Goal: Ask a question

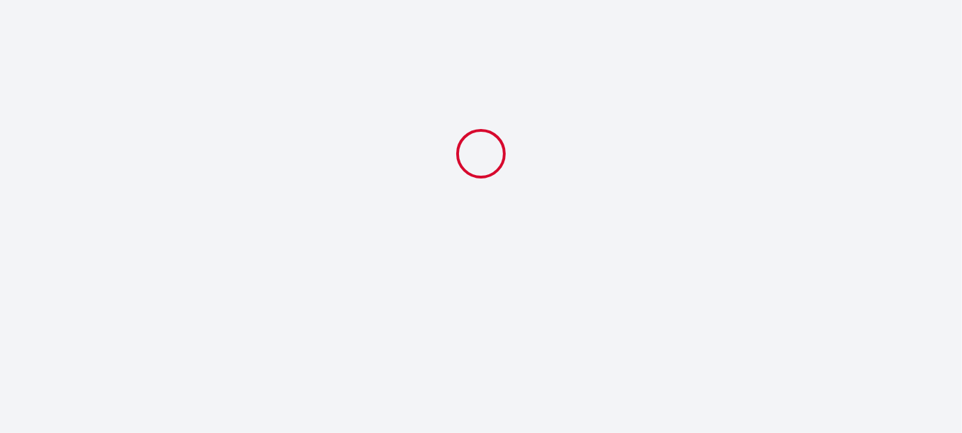
select select
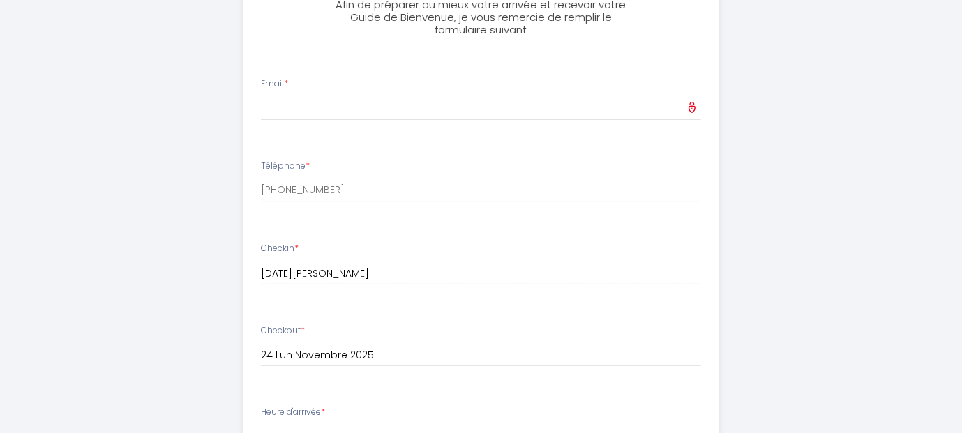
scroll to position [127, 0]
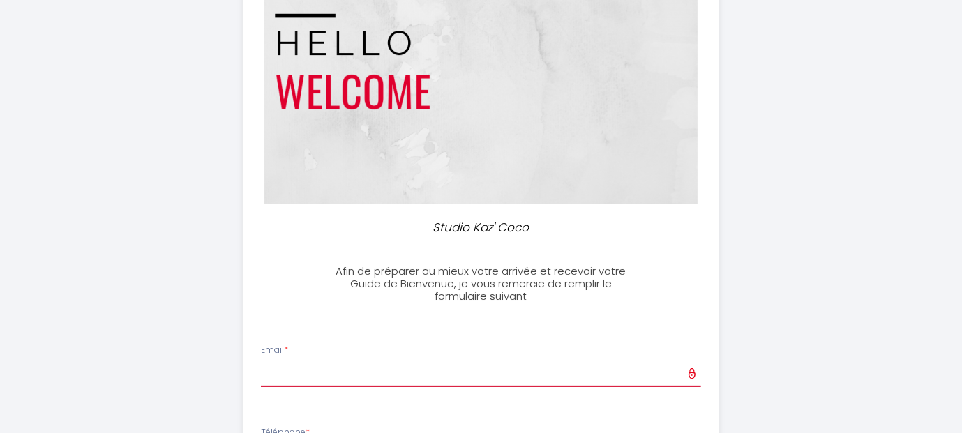
click at [484, 364] on input "Email *" at bounding box center [481, 374] width 440 height 25
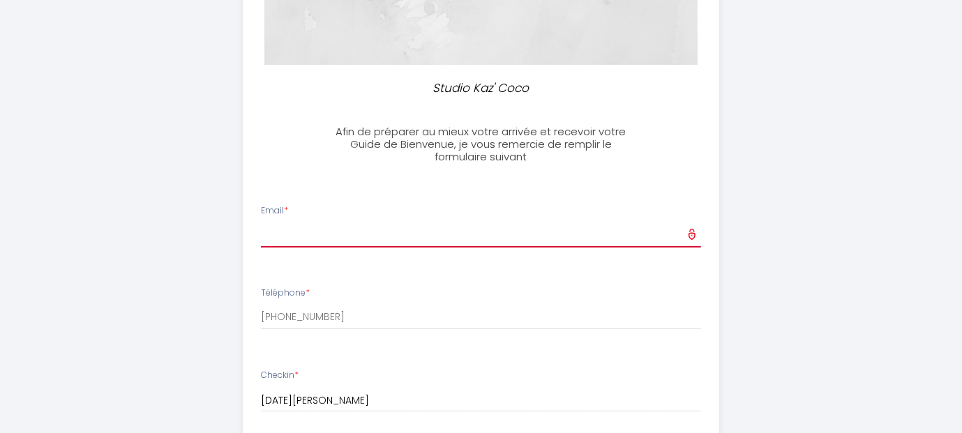
type input "[EMAIL_ADDRESS][DOMAIN_NAME]"
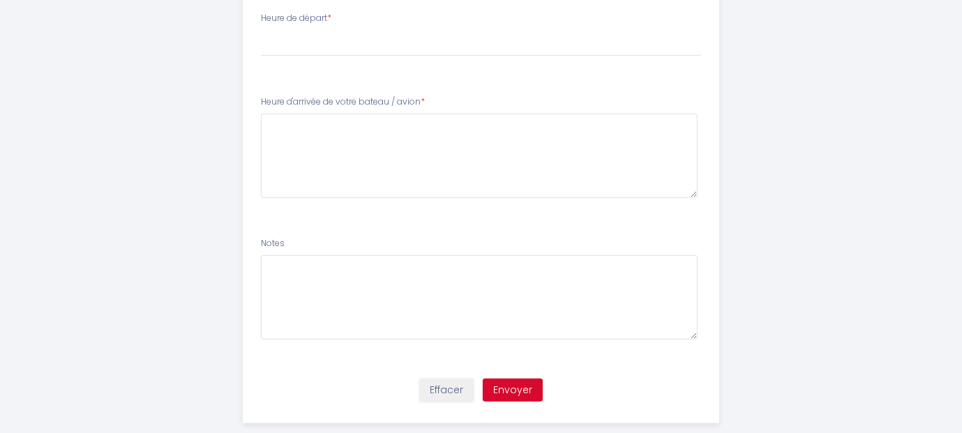
scroll to position [895, 0]
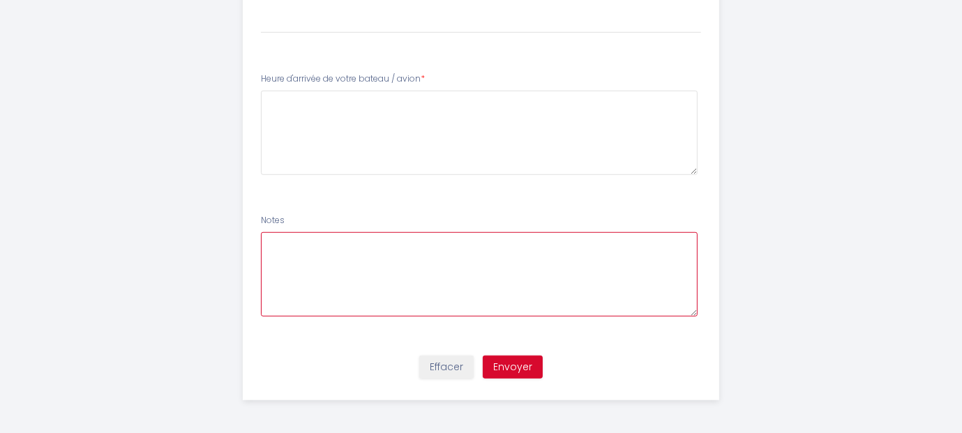
click at [353, 248] on textarea at bounding box center [479, 274] width 437 height 84
type textarea "Nous regardons les horaires de bateau Connaissez vous des loueurs sur l ile mer…"
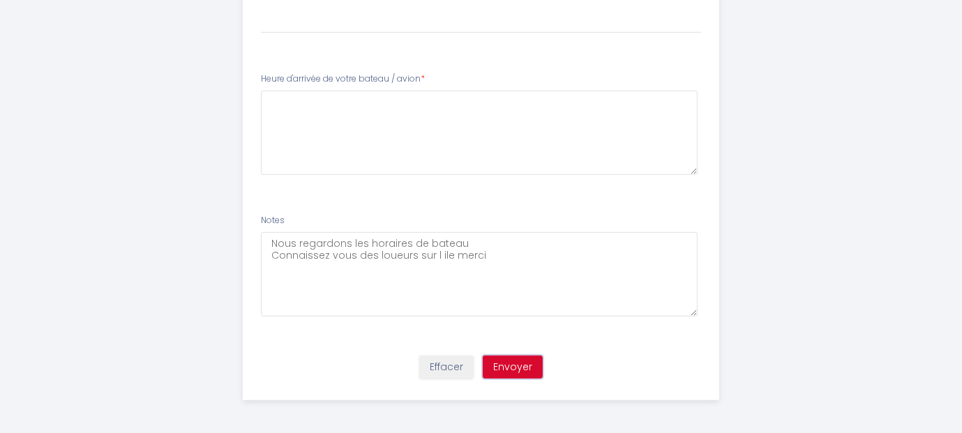
click at [514, 364] on button "Envoyer" at bounding box center [513, 368] width 60 height 24
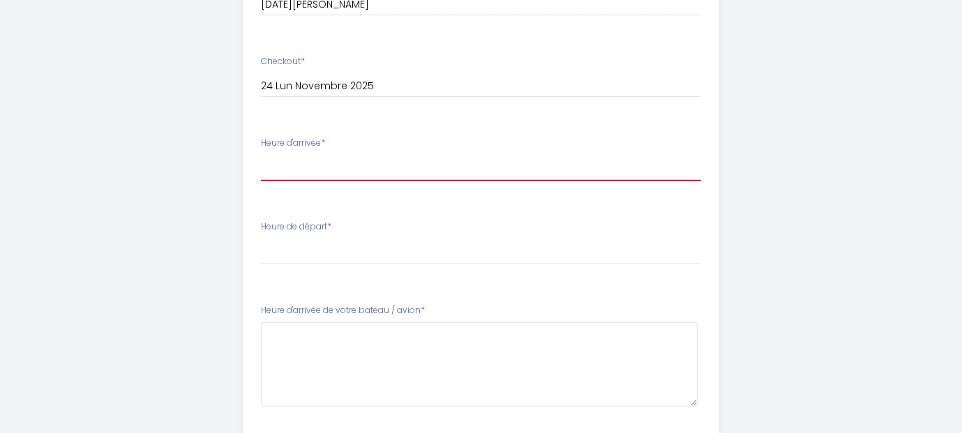
scroll to position [539, 0]
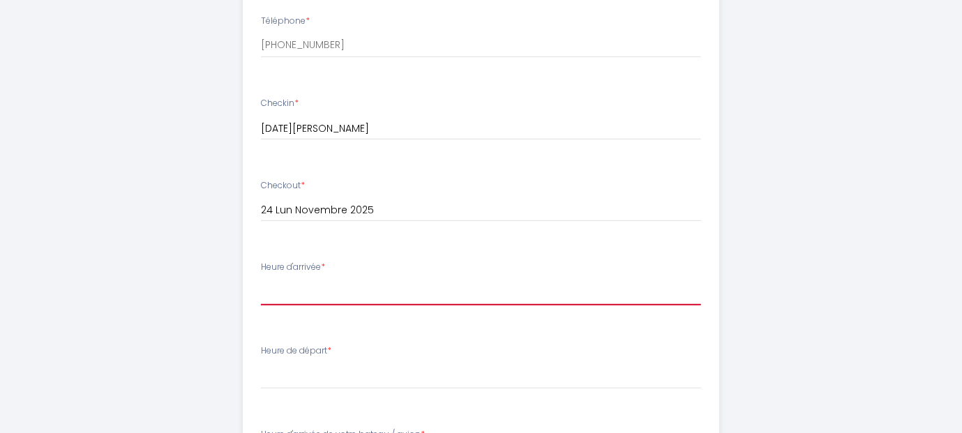
click at [323, 296] on select "16:00 16:30 17:00 17:30 18:00 18:30 19:00 19:30 20:00 20:30 21:00 21:30 22:00 2…" at bounding box center [481, 292] width 440 height 27
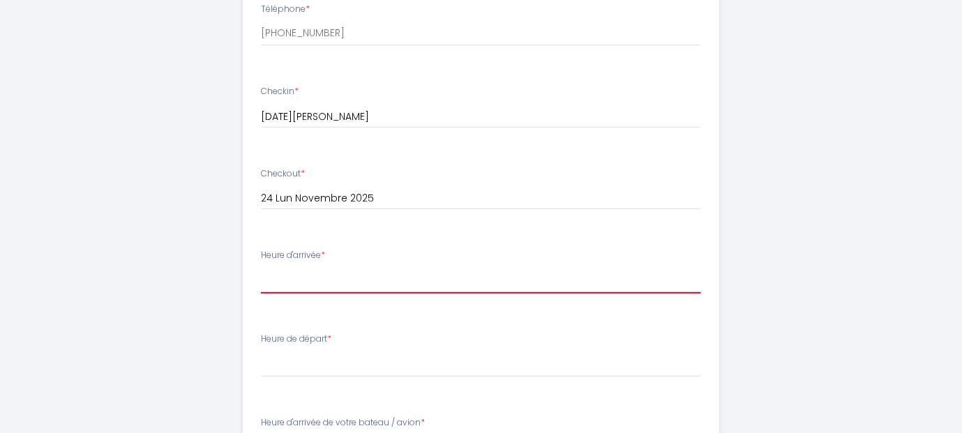
scroll to position [608, 0]
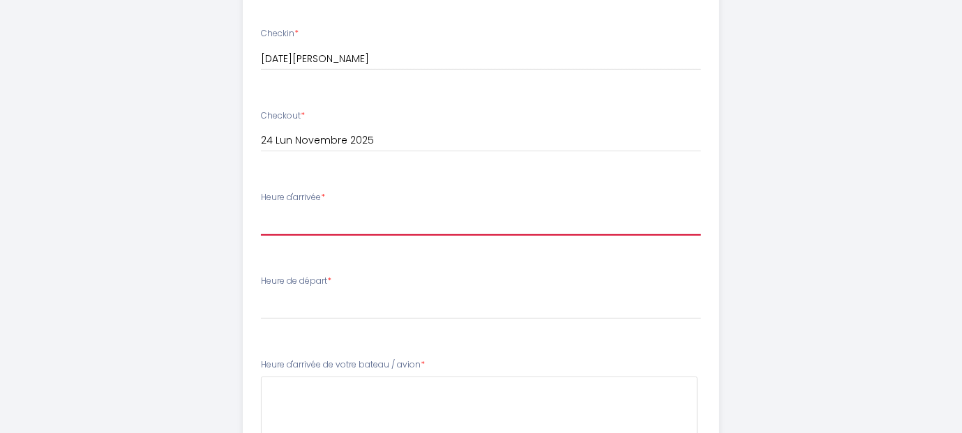
click at [316, 225] on select "16:00 16:30 17:00 17:30 18:00 18:30 19:00 19:30 20:00 20:30 21:00 21:30 22:00 2…" at bounding box center [481, 222] width 440 height 27
select select "16:00"
click at [261, 209] on select "16:00 16:30 17:00 17:30 18:00 18:30 19:00 19:30 20:00 20:30 21:00 21:30 22:00 2…" at bounding box center [481, 222] width 440 height 27
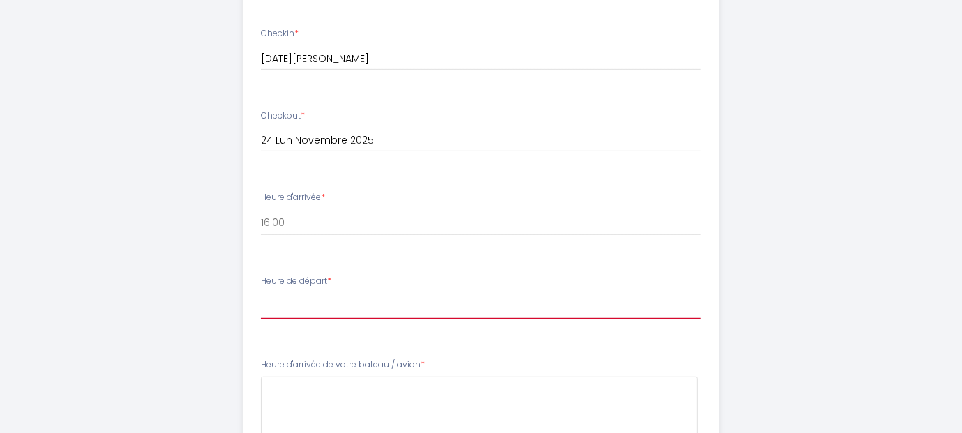
click at [284, 306] on select "00:00 00:30 01:00 01:30 02:00 02:30 03:00 03:30 04:00 04:30 05:00 05:30 06:00 0…" at bounding box center [481, 306] width 440 height 27
select select "10:30"
click at [261, 293] on select "00:00 00:30 01:00 01:30 02:00 02:30 03:00 03:30 04:00 04:30 05:00 05:30 06:00 0…" at bounding box center [481, 306] width 440 height 27
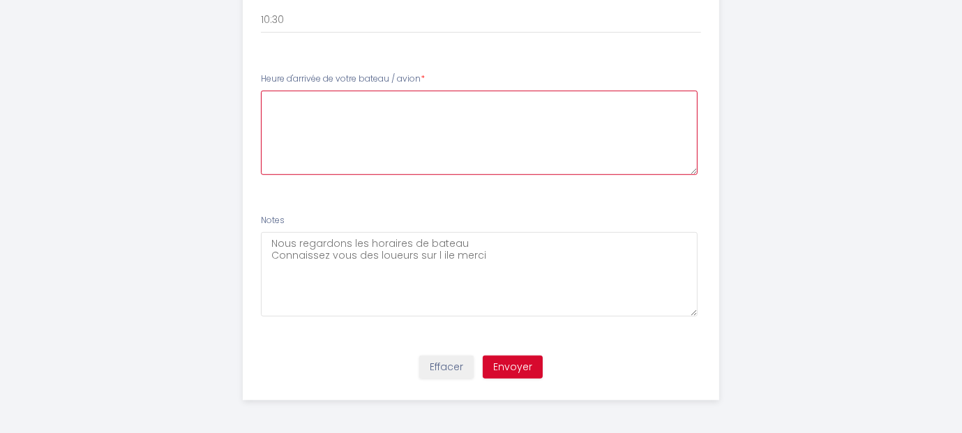
click at [294, 133] on avion6 at bounding box center [479, 133] width 437 height 84
type avion6 "non connus"
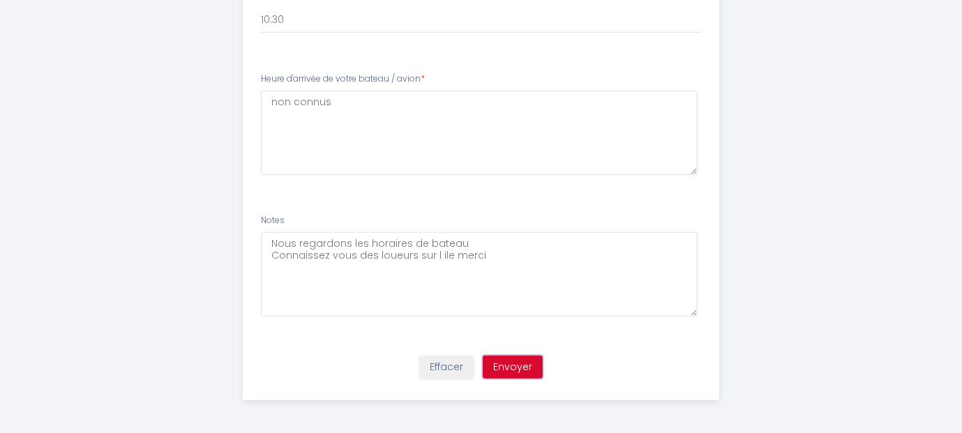
click at [517, 364] on button "Envoyer" at bounding box center [513, 368] width 60 height 24
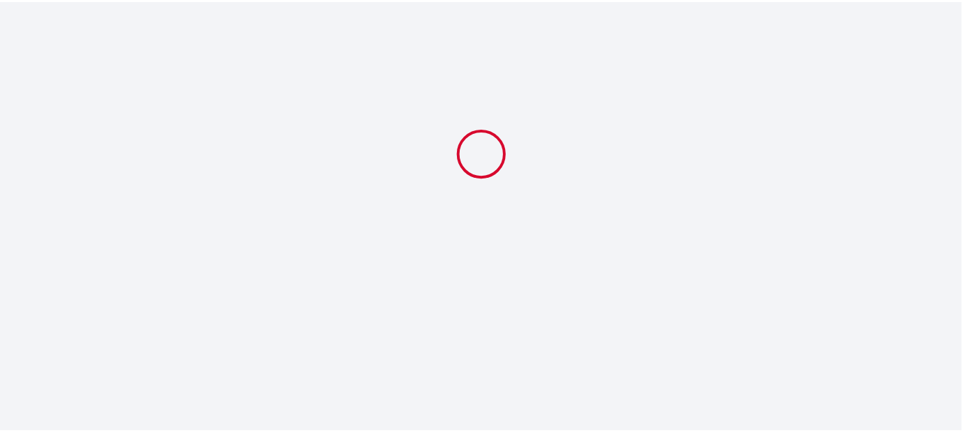
select select "10:30"
